Goal: Task Accomplishment & Management: Manage account settings

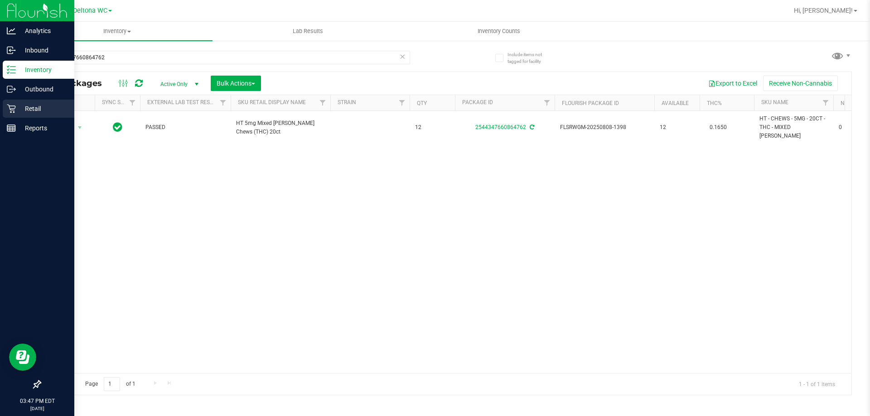
click at [7, 111] on icon at bounding box center [11, 108] width 9 height 9
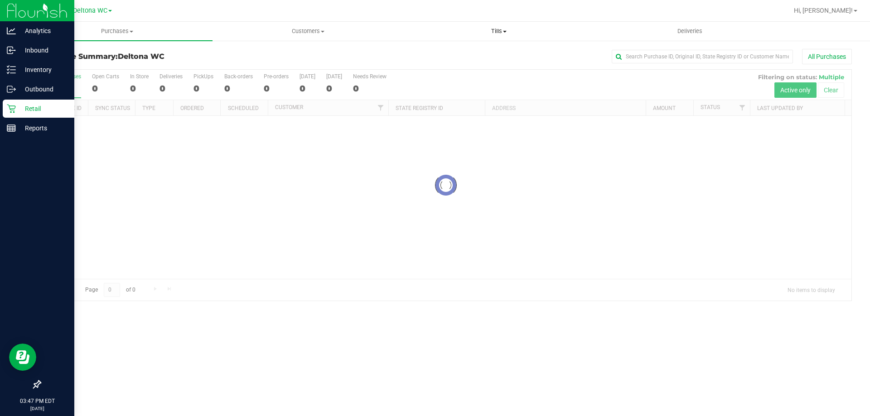
click at [494, 37] on uib-tab-heading "Tills Manage tills Reconcile e-payments" at bounding box center [499, 31] width 190 height 18
click at [484, 52] on li "Manage tills" at bounding box center [498, 54] width 191 height 11
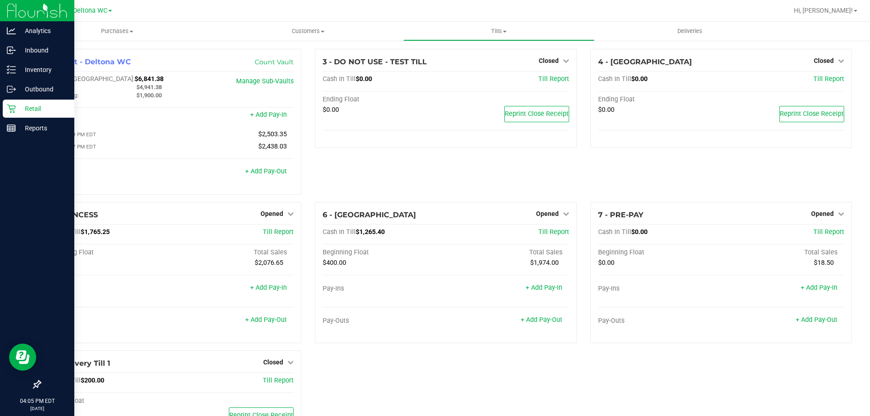
click at [14, 108] on icon at bounding box center [11, 108] width 9 height 9
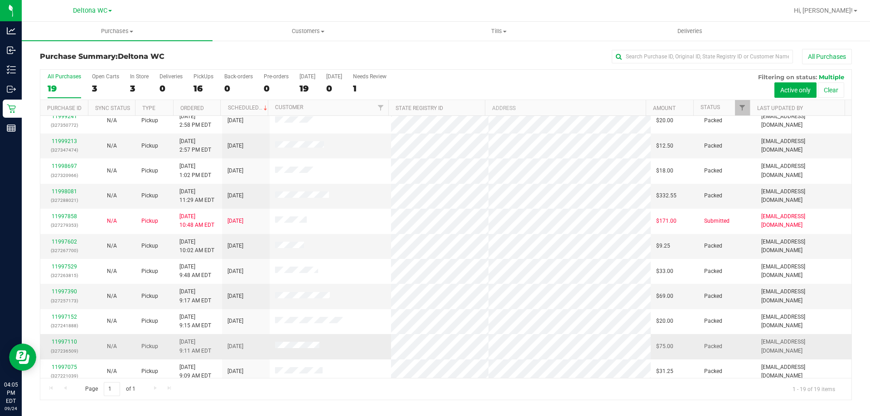
scroll to position [214, 0]
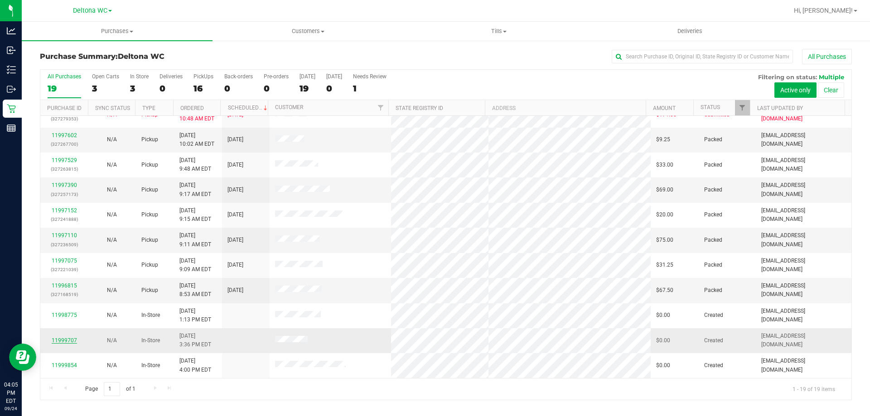
click at [61, 342] on link "11999707" at bounding box center [64, 340] width 25 height 6
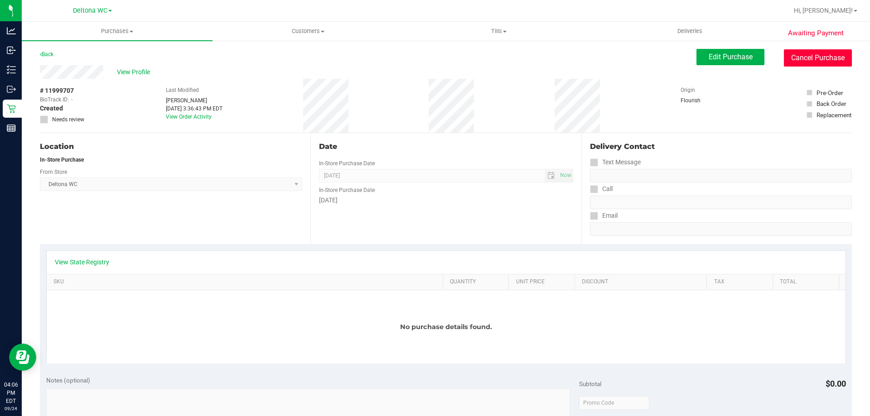
click at [827, 60] on button "Cancel Purchase" at bounding box center [818, 57] width 68 height 17
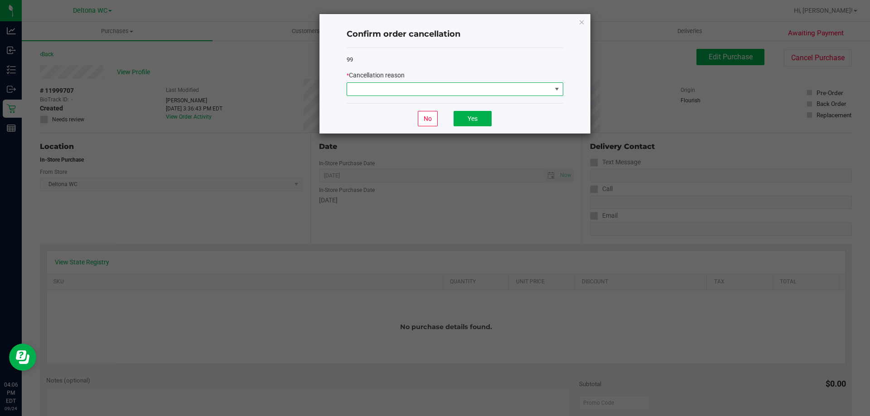
click at [454, 87] on span at bounding box center [449, 89] width 204 height 13
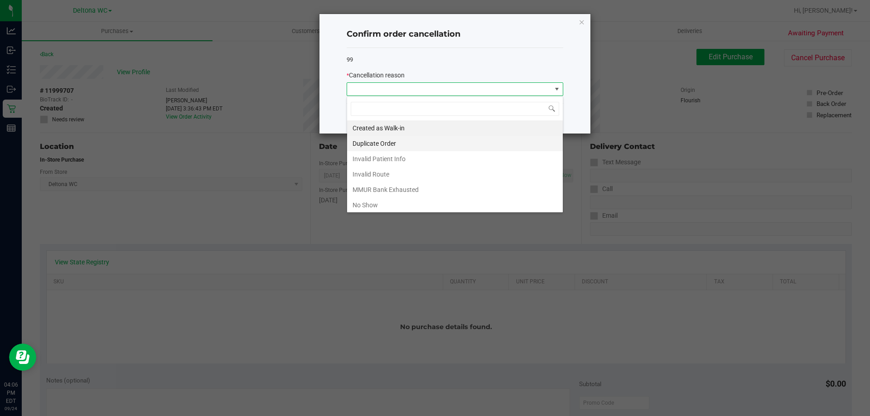
scroll to position [14, 217]
click at [385, 205] on li "No Show" at bounding box center [455, 205] width 216 height 15
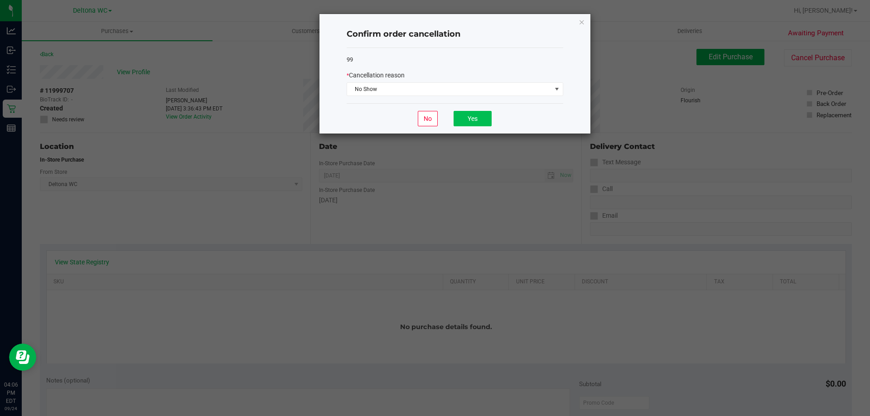
drag, startPoint x: 471, startPoint y: 133, endPoint x: 482, endPoint y: 116, distance: 19.9
click at [482, 116] on div "No Yes" at bounding box center [455, 118] width 217 height 30
click at [482, 117] on button "Yes" at bounding box center [472, 118] width 38 height 15
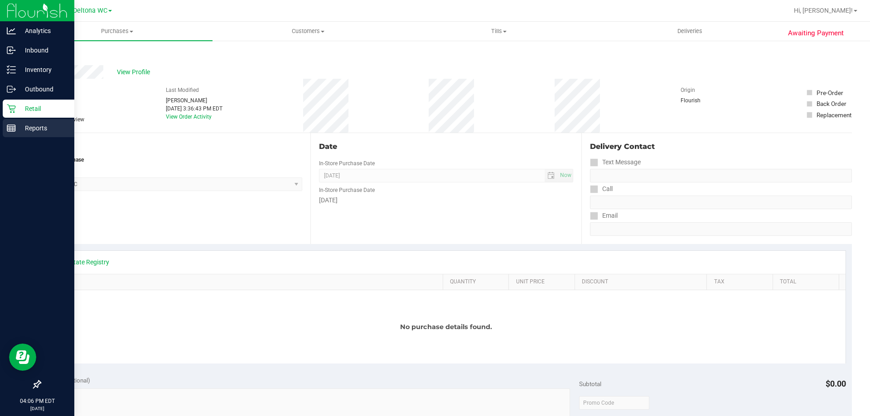
click at [20, 119] on div "Reports" at bounding box center [39, 128] width 72 height 18
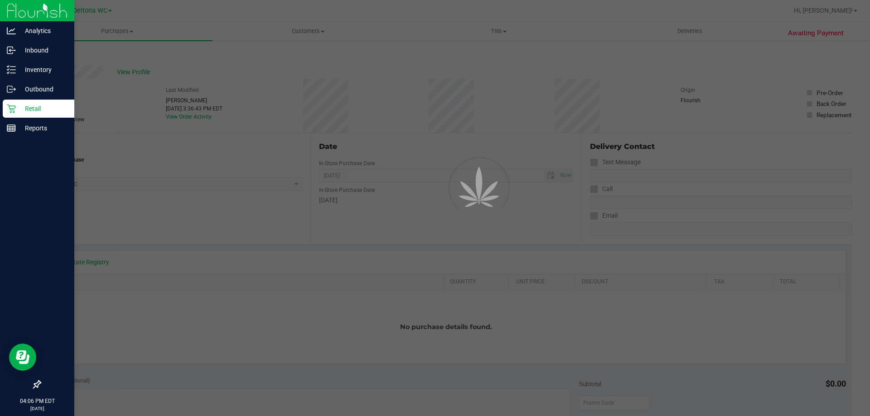
drag, startPoint x: 23, startPoint y: 112, endPoint x: 29, endPoint y: 110, distance: 5.7
click at [24, 112] on p "Retail" at bounding box center [43, 108] width 54 height 11
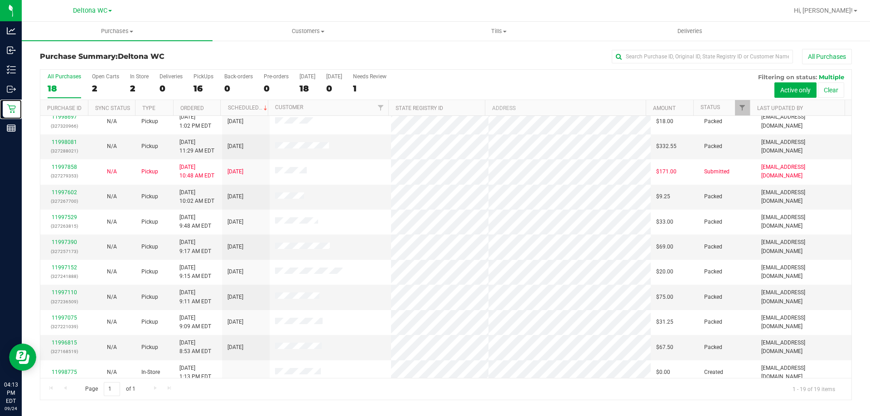
scroll to position [214, 0]
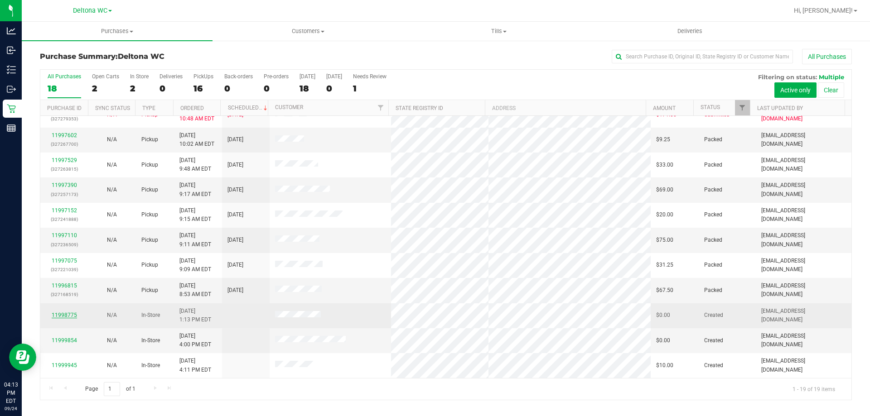
click at [65, 314] on link "11998775" at bounding box center [64, 315] width 25 height 6
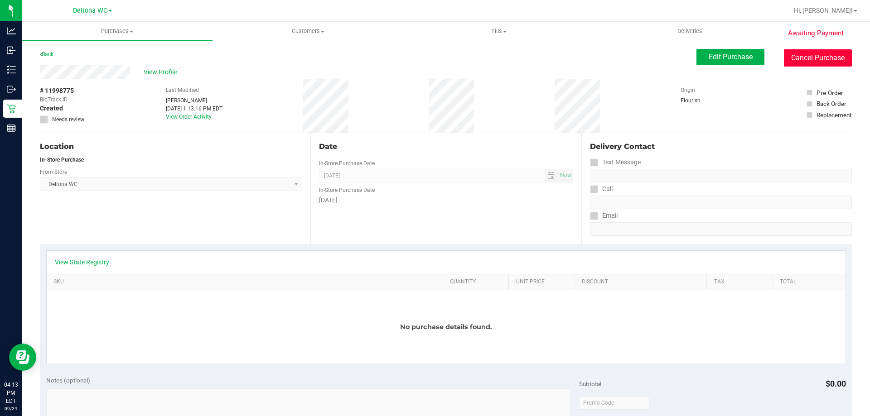
click at [808, 63] on button "Cancel Purchase" at bounding box center [818, 57] width 68 height 17
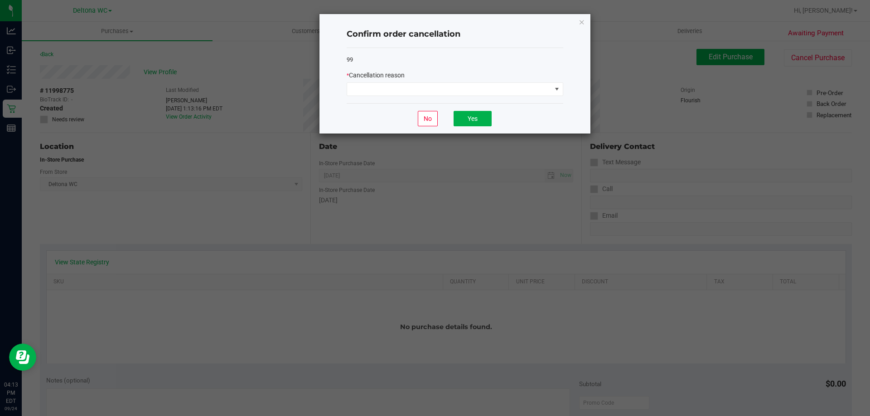
click at [537, 79] on div "* Cancellation reason" at bounding box center [455, 76] width 217 height 10
drag, startPoint x: 530, startPoint y: 85, endPoint x: 520, endPoint y: 95, distance: 14.1
click at [530, 86] on span at bounding box center [449, 89] width 204 height 13
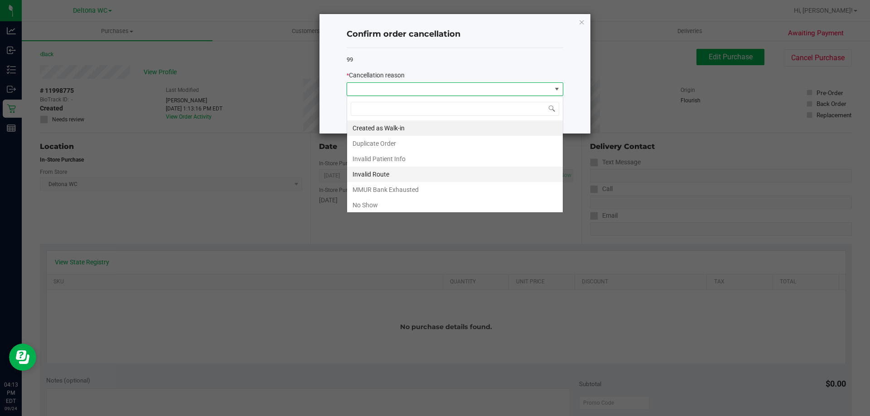
scroll to position [14, 217]
click at [385, 141] on li "Duplicate Order" at bounding box center [455, 143] width 216 height 15
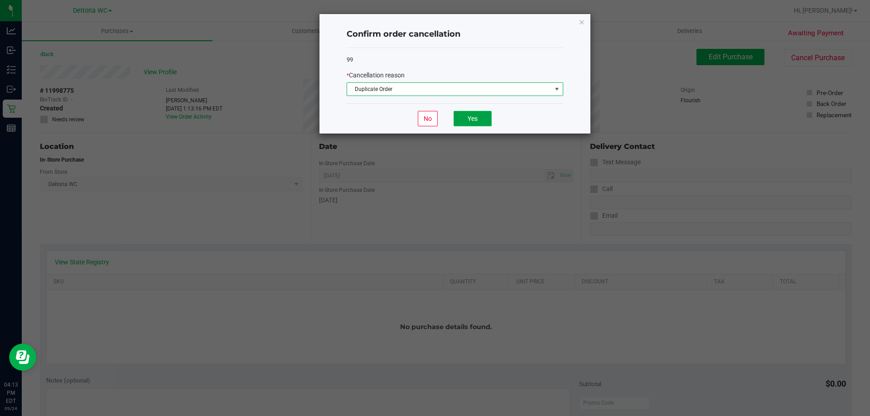
click at [474, 125] on button "Yes" at bounding box center [472, 118] width 38 height 15
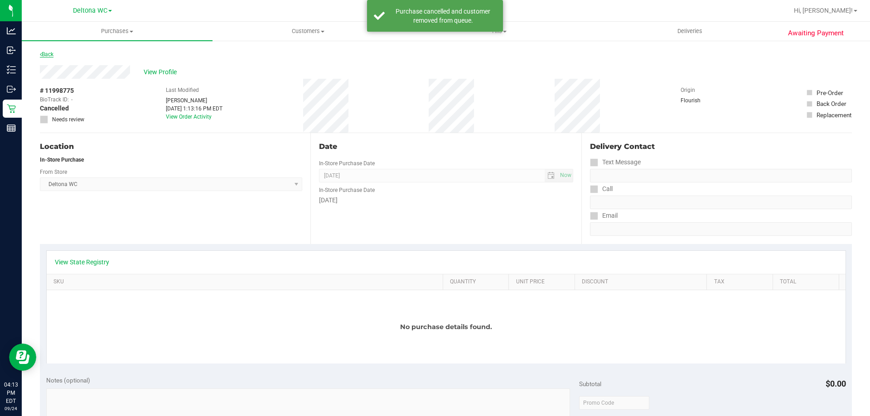
click at [53, 57] on link "Back" at bounding box center [47, 54] width 14 height 6
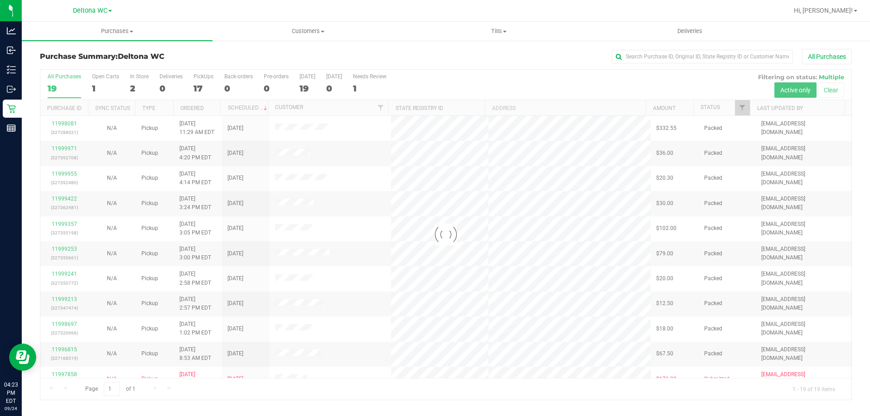
click at [853, 21] on nav "Deltona WC Hi, [PERSON_NAME]!" at bounding box center [446, 11] width 848 height 22
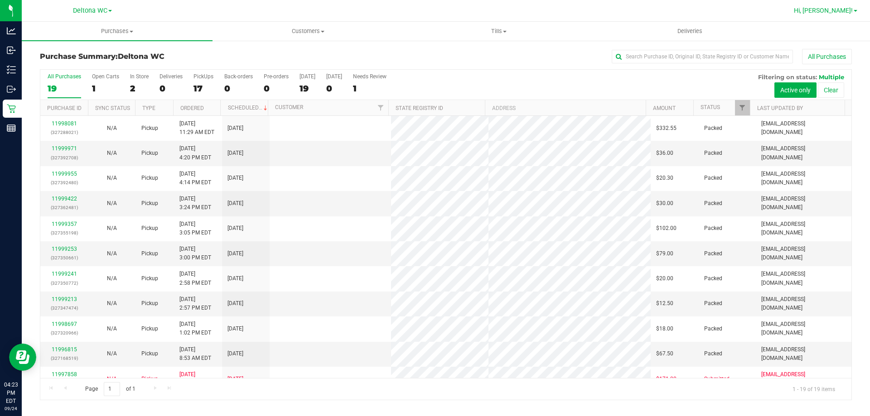
click at [850, 15] on link "Hi, [PERSON_NAME]!" at bounding box center [825, 11] width 71 height 10
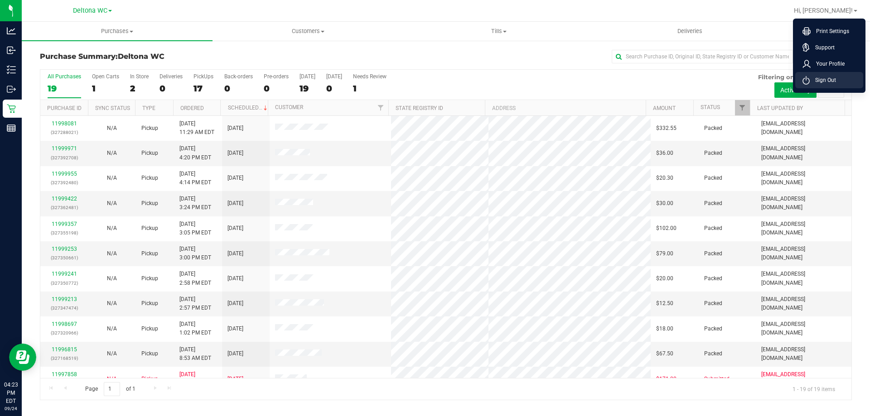
click at [846, 76] on li "Sign Out" at bounding box center [829, 80] width 68 height 16
